Goal: Task Accomplishment & Management: Manage account settings

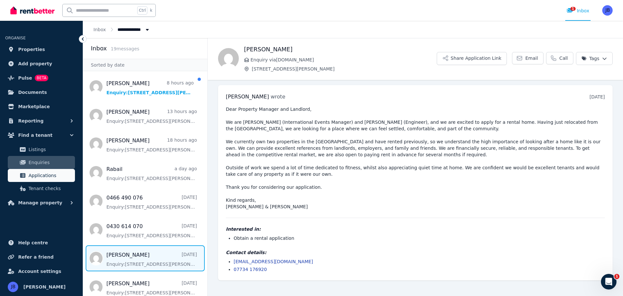
click at [36, 175] on span "Applications" at bounding box center [51, 175] width 44 height 8
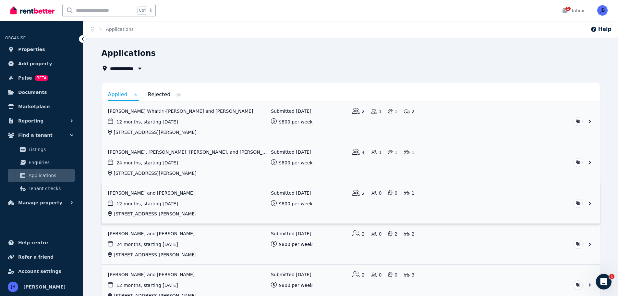
click at [120, 191] on link "View application: Christie Horner and Daryl Day" at bounding box center [351, 203] width 499 height 41
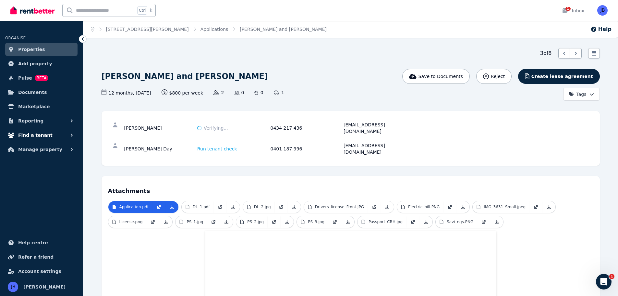
click at [20, 136] on span "Find a tenant" at bounding box center [35, 135] width 34 height 8
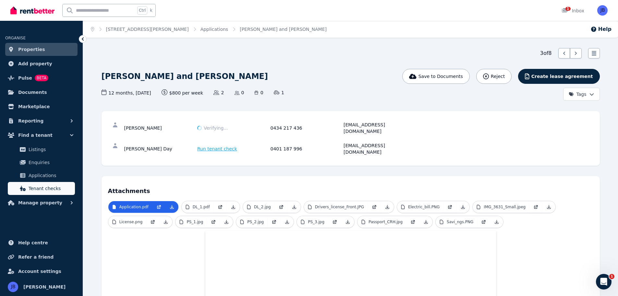
click at [36, 190] on span "Tenant checks" at bounding box center [51, 188] width 44 height 8
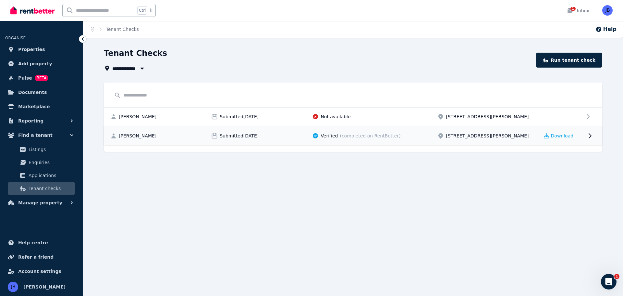
click at [554, 135] on span "Download" at bounding box center [562, 135] width 23 height 6
